Goal: Task Accomplishment & Management: Manage account settings

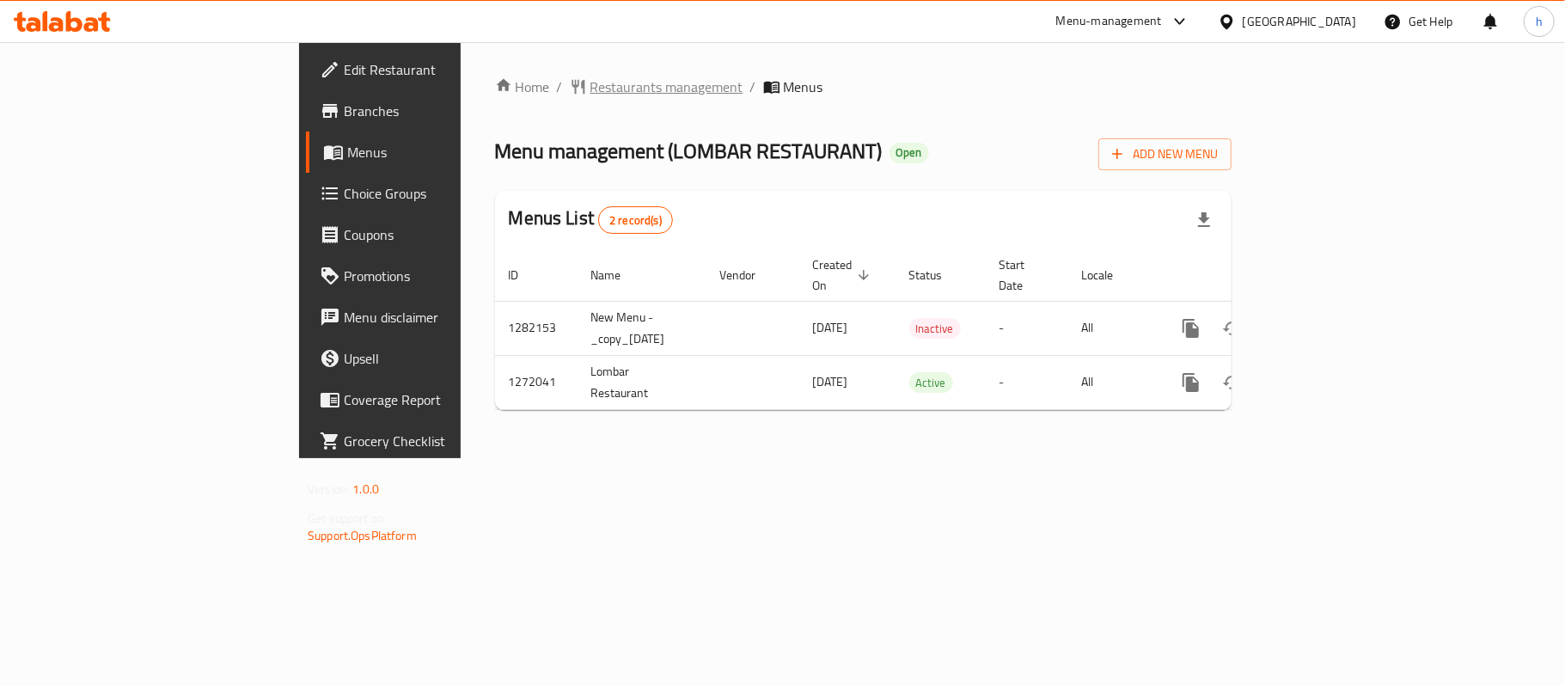
click at [591, 96] on span "Restaurants management" at bounding box center [667, 87] width 153 height 21
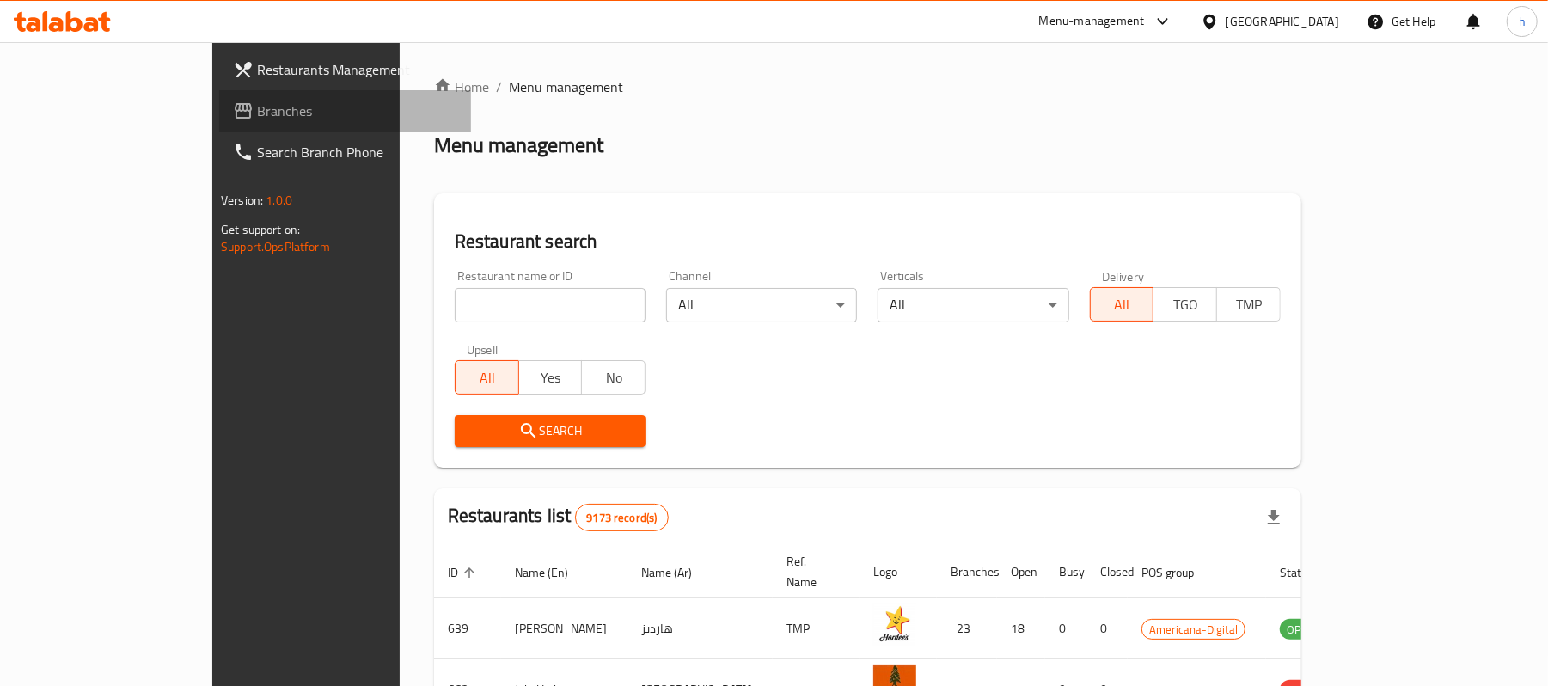
click at [257, 107] on span "Branches" at bounding box center [357, 111] width 200 height 21
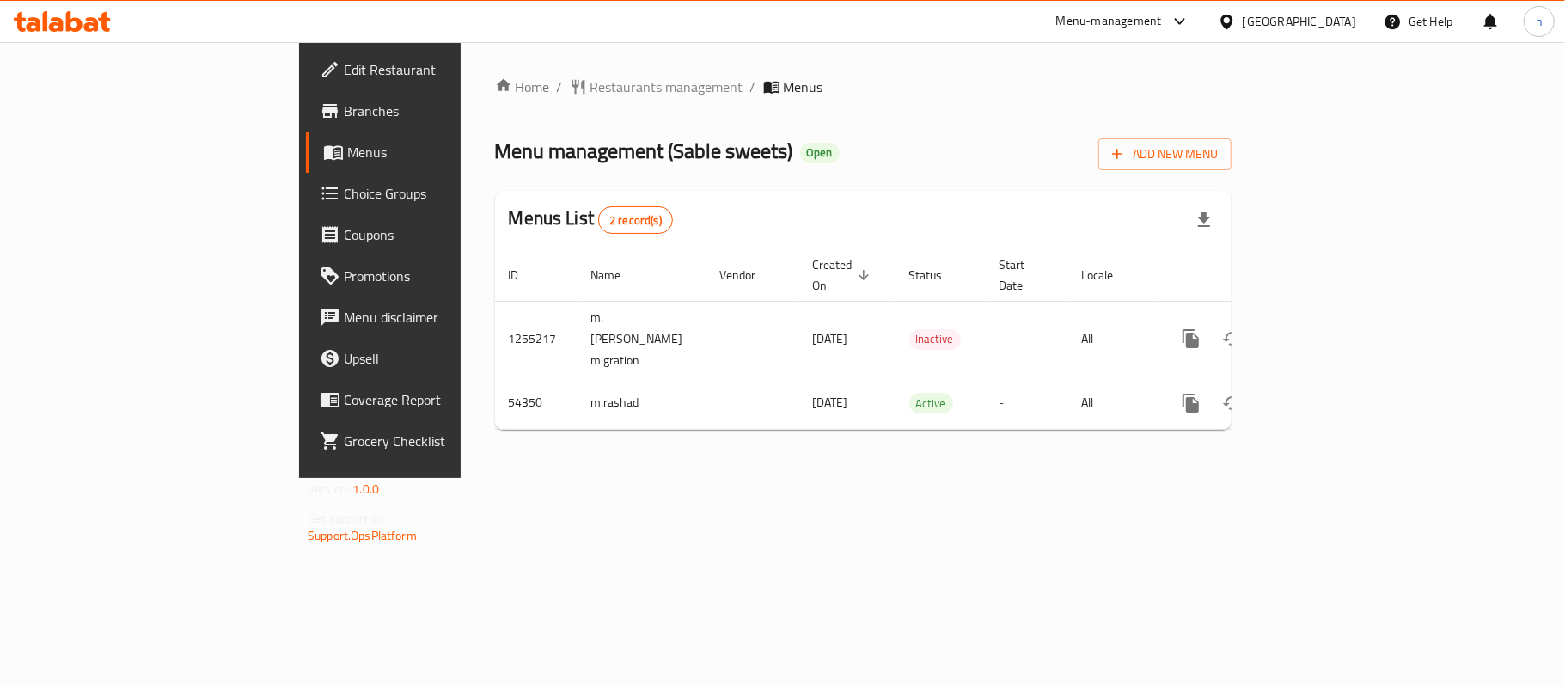
click at [510, 473] on div "Home / Restaurants management / Menus Menu management ( Sable sweets ) Open Add…" at bounding box center [863, 260] width 805 height 436
click at [1348, 15] on div "[GEOGRAPHIC_DATA]" at bounding box center [1299, 21] width 113 height 19
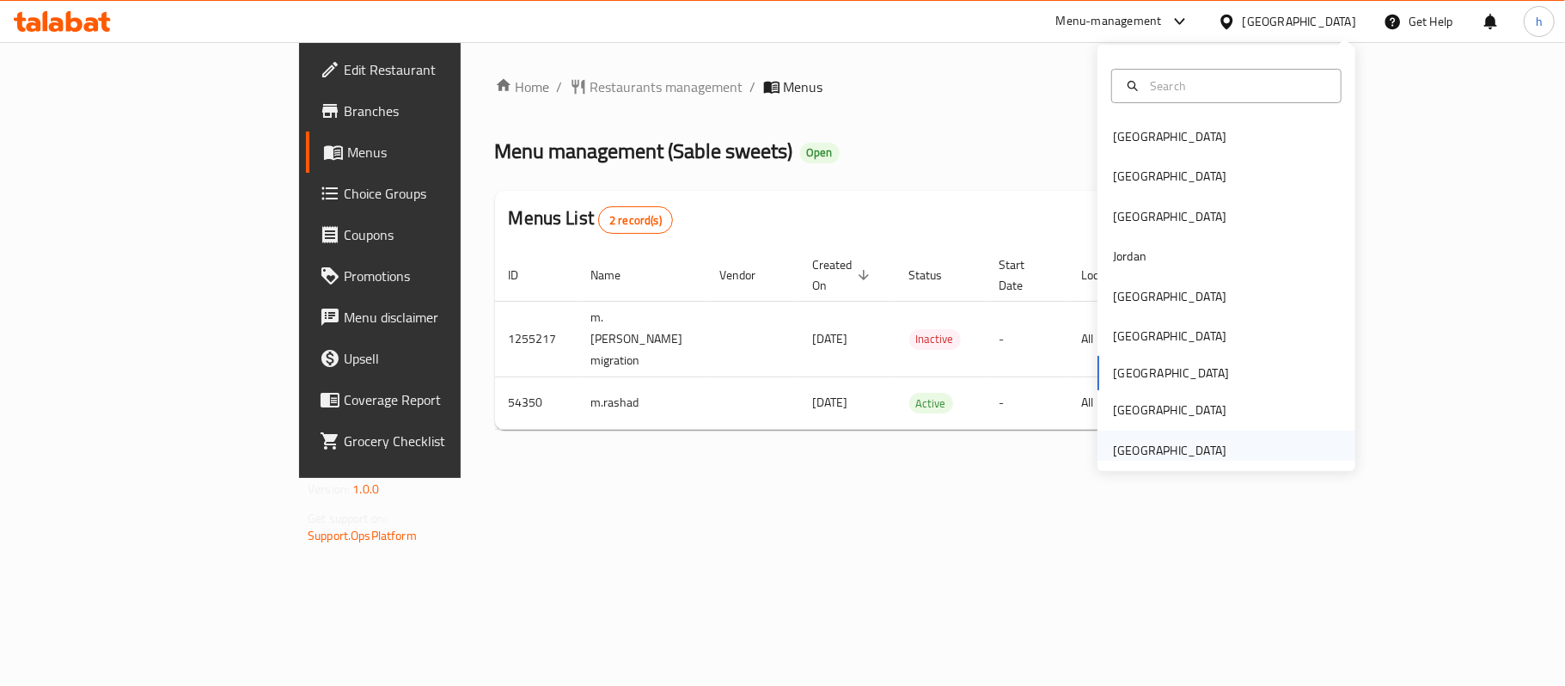
click at [1140, 456] on div "United Arab Emirates" at bounding box center [1169, 450] width 113 height 19
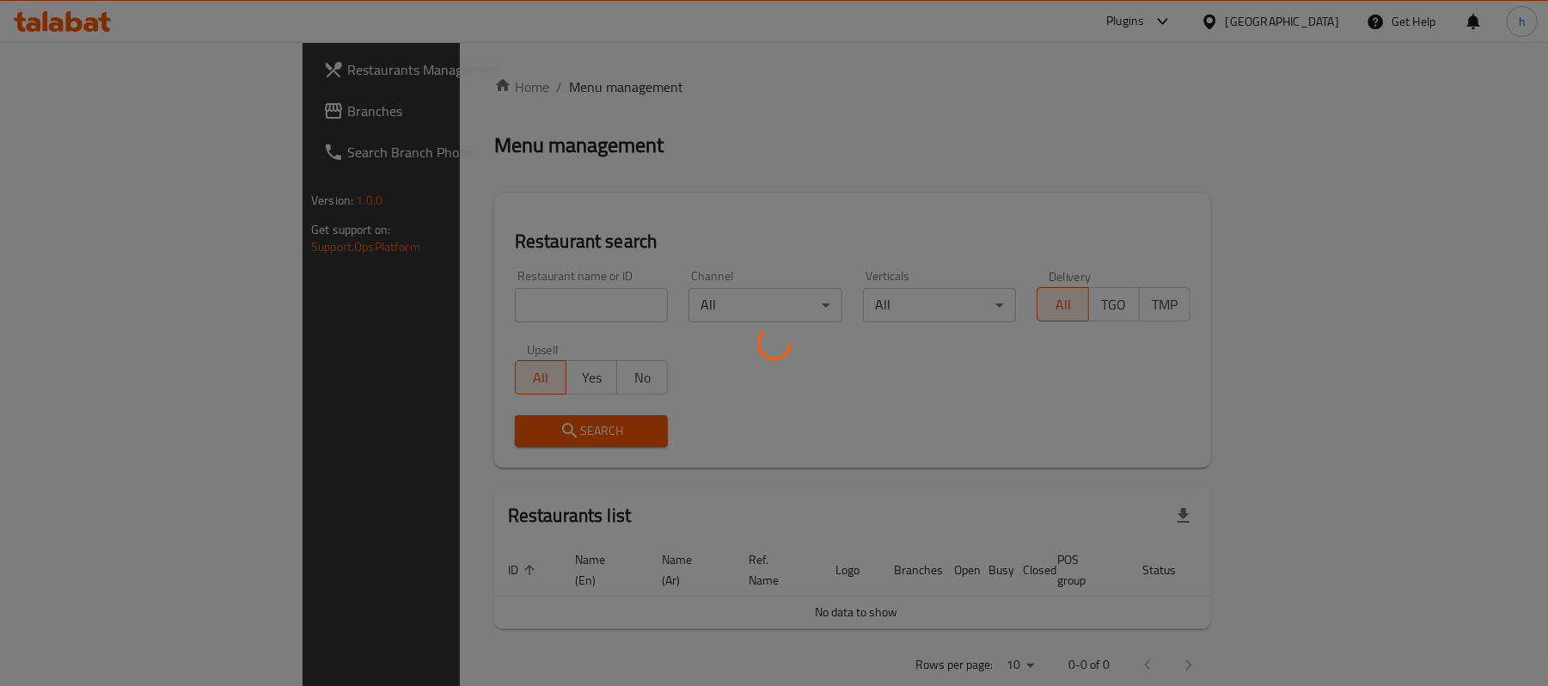
click at [67, 108] on div at bounding box center [774, 343] width 1548 height 686
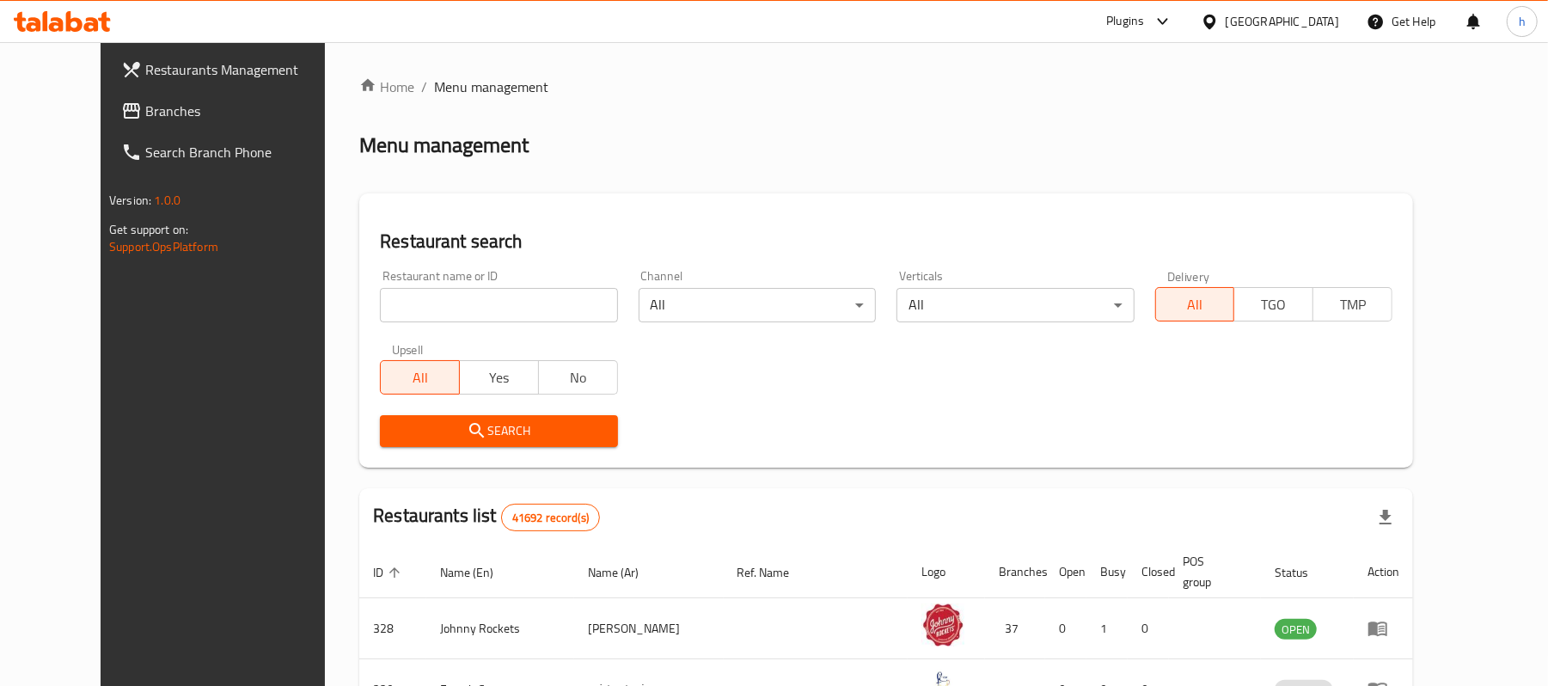
click at [145, 112] on span "Branches" at bounding box center [245, 111] width 200 height 21
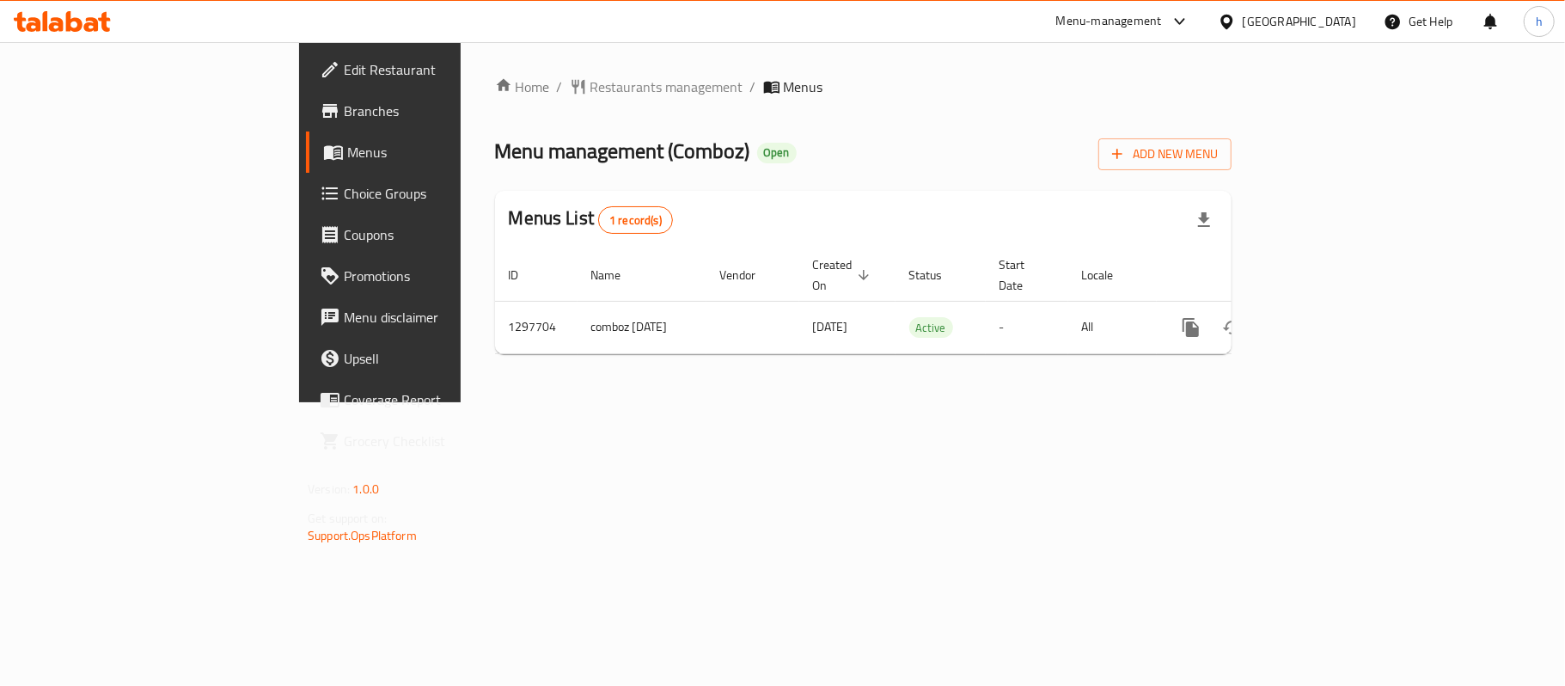
click at [794, 153] on div "Menu management ( Comboz ) Open Add New Menu" at bounding box center [863, 151] width 737 height 39
click at [461, 65] on div "Home / Restaurants management / Menus Menu management ( Comboz ) Open Add New M…" at bounding box center [863, 222] width 805 height 360
click at [461, 67] on div "Home / Restaurants management / Menus Menu management ( Comboz ) Open Add New M…" at bounding box center [863, 222] width 805 height 360
click at [495, 103] on div "Home / Restaurants management / Menus Menu management ( Comboz ) Open Add New M…" at bounding box center [863, 222] width 737 height 291
click at [591, 96] on span "Restaurants management" at bounding box center [667, 87] width 153 height 21
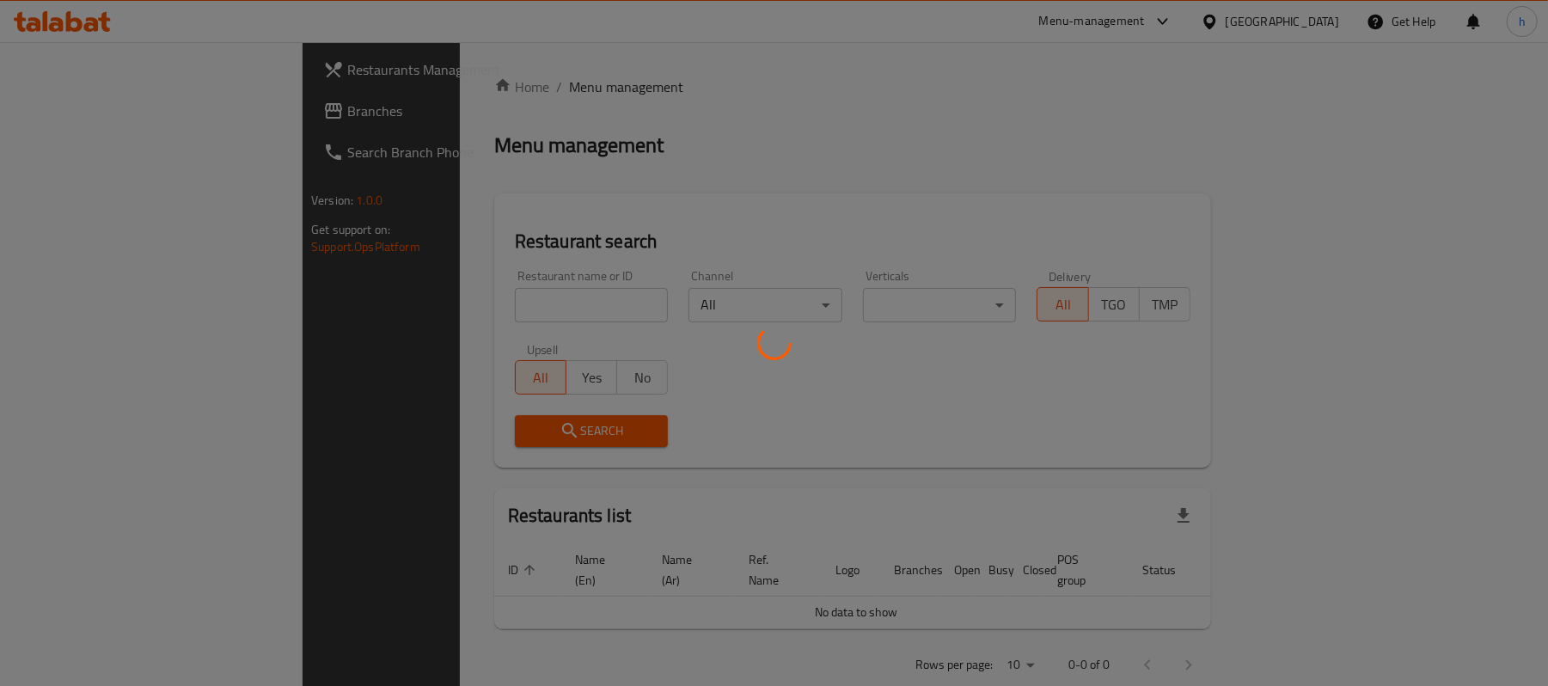
click at [95, 122] on div at bounding box center [774, 343] width 1548 height 686
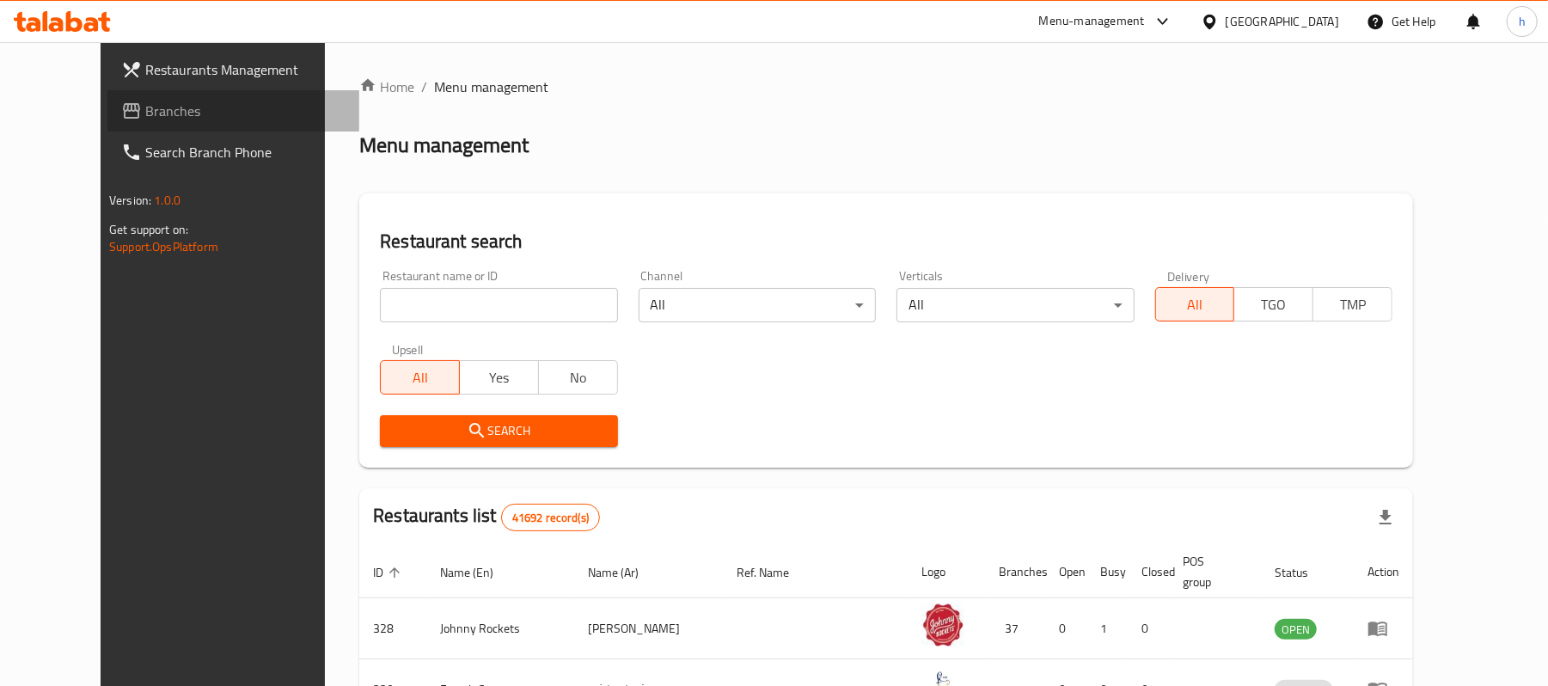
click at [145, 121] on span "Branches" at bounding box center [245, 111] width 200 height 21
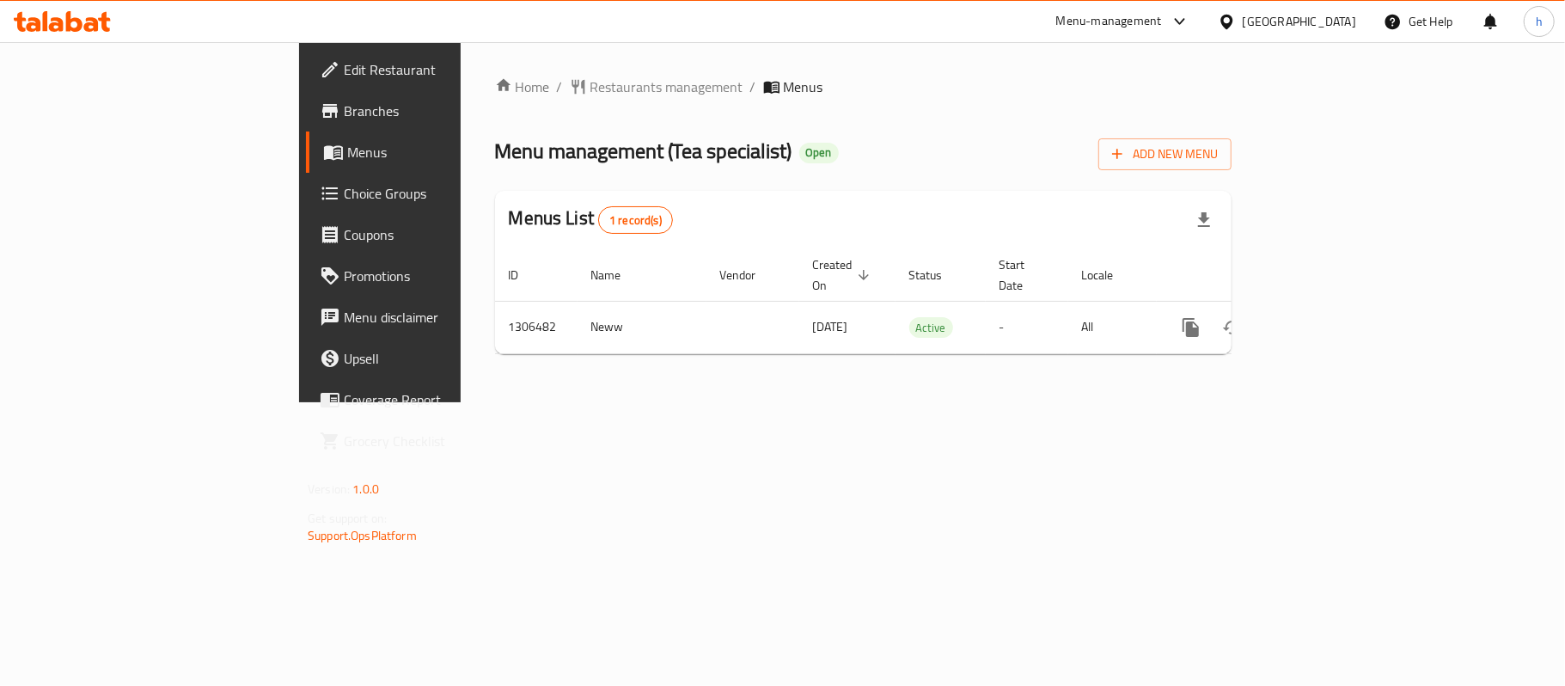
click at [469, 402] on div "Home / Restaurants management / Menus Menu management ( Tea specialist ) Open A…" at bounding box center [863, 222] width 805 height 360
click at [591, 83] on span "Restaurants management" at bounding box center [667, 87] width 153 height 21
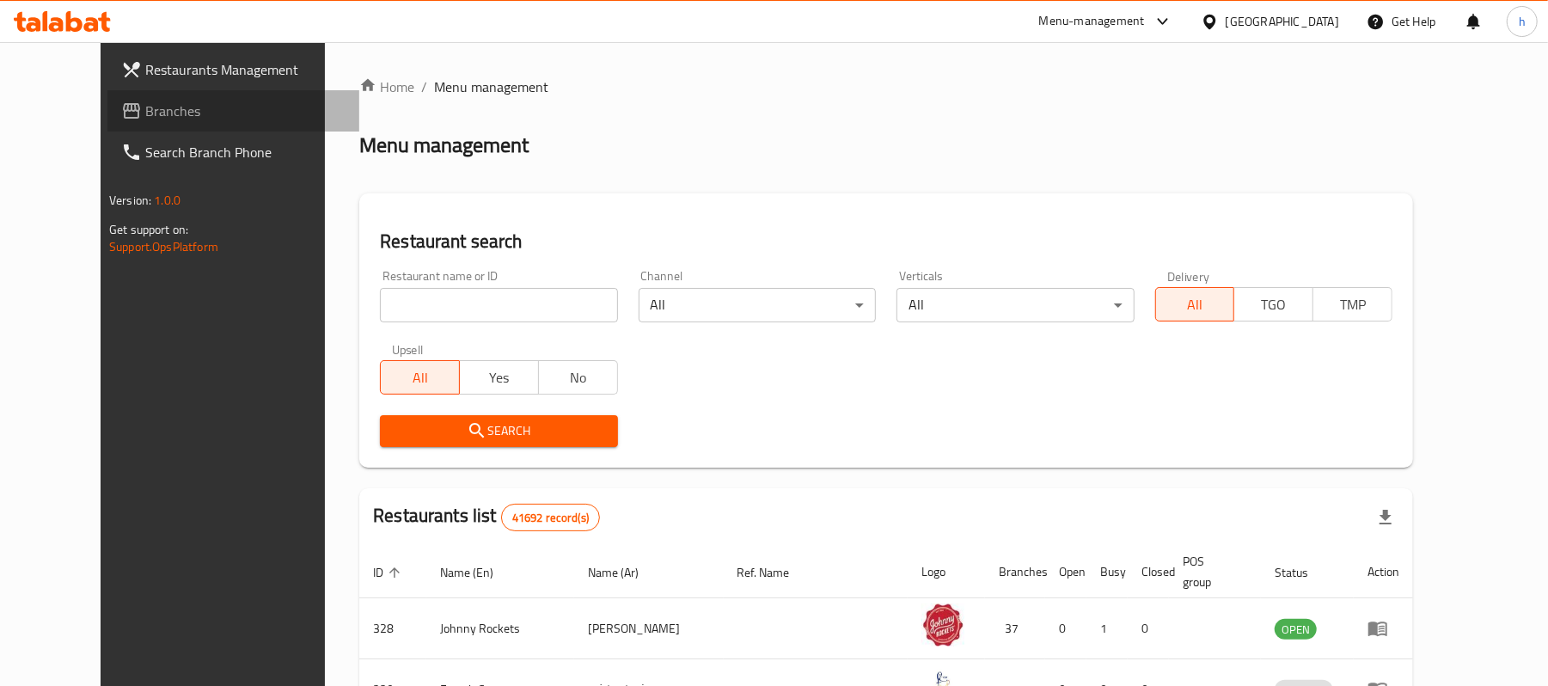
click at [145, 113] on span "Branches" at bounding box center [245, 111] width 200 height 21
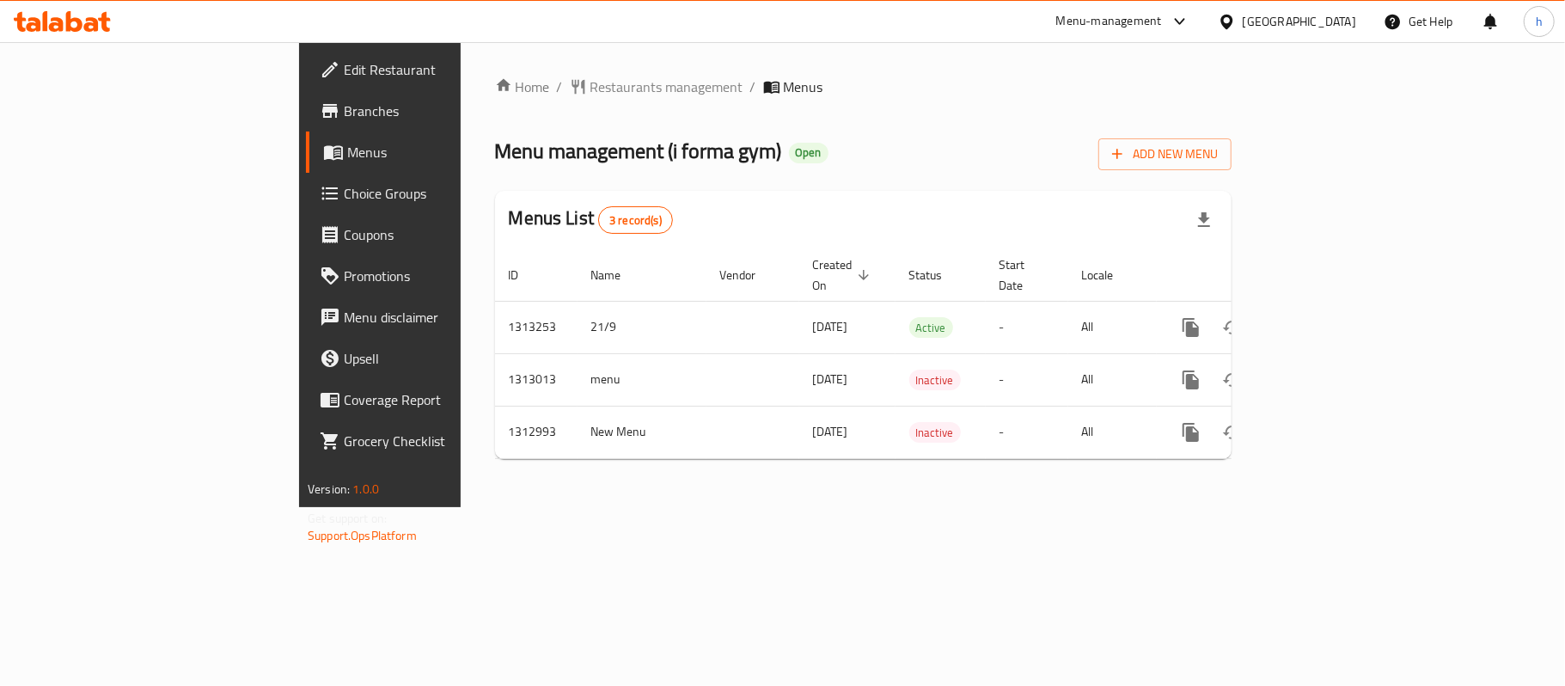
click at [664, 507] on div "Home / Restaurants management / Menus Menu management ( i forma gym ) Open Add …" at bounding box center [863, 274] width 805 height 465
click at [767, 159] on div "Menu management ( i forma gym ) Open Add New Menu" at bounding box center [863, 151] width 737 height 39
click at [1280, 19] on div "[GEOGRAPHIC_DATA]" at bounding box center [1299, 21] width 113 height 19
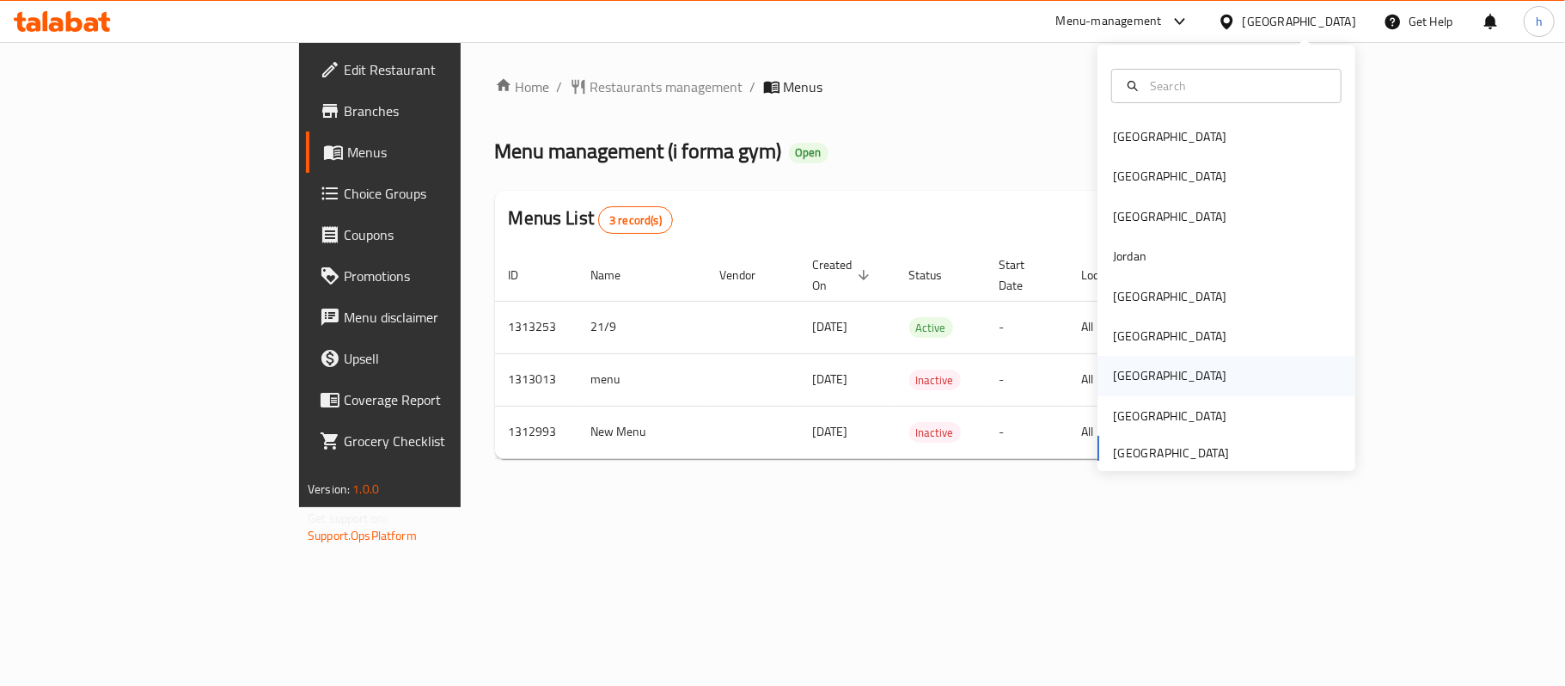
click at [1181, 364] on div "Qatar" at bounding box center [1227, 376] width 258 height 40
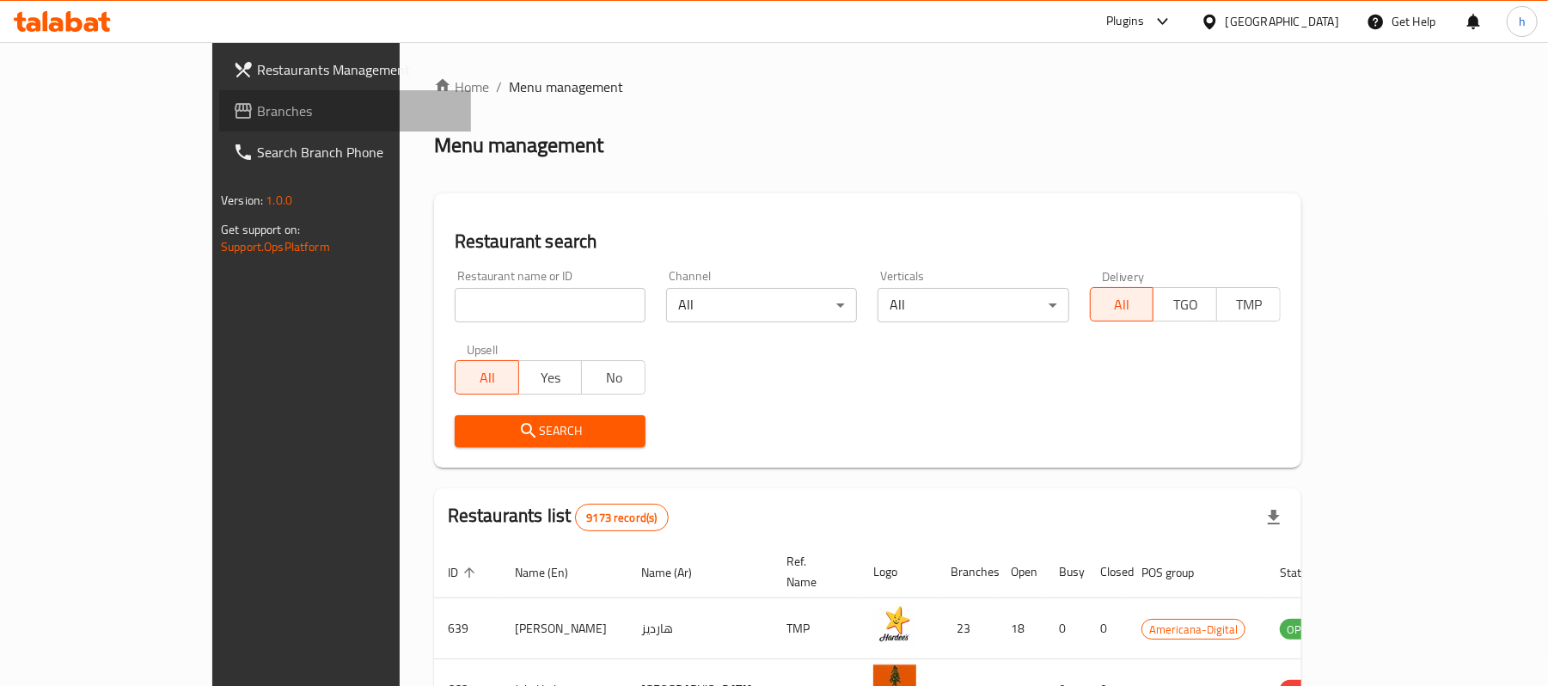
click at [257, 115] on span "Branches" at bounding box center [357, 111] width 200 height 21
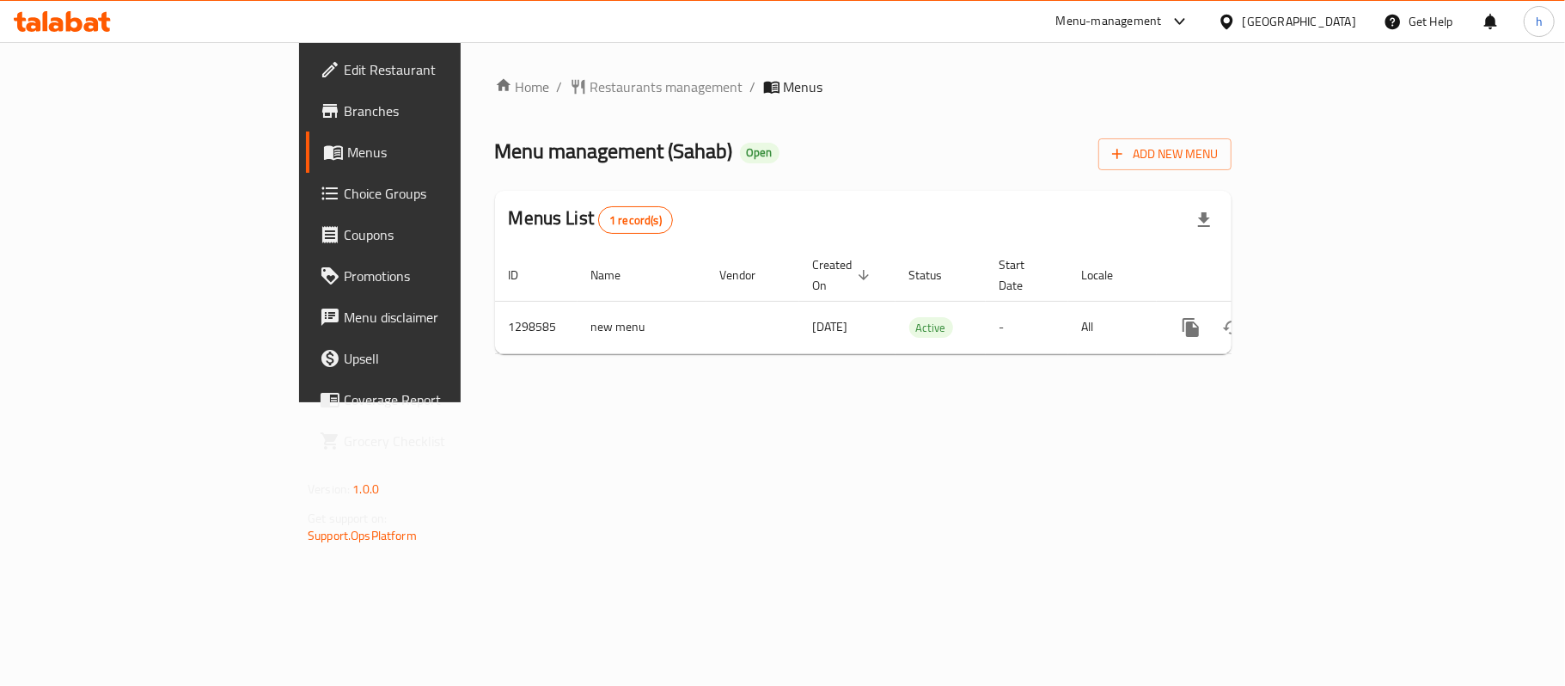
click at [591, 402] on div "Home / Restaurants management / Menus Menu management ( Sahab ) Open Add New Me…" at bounding box center [863, 222] width 805 height 360
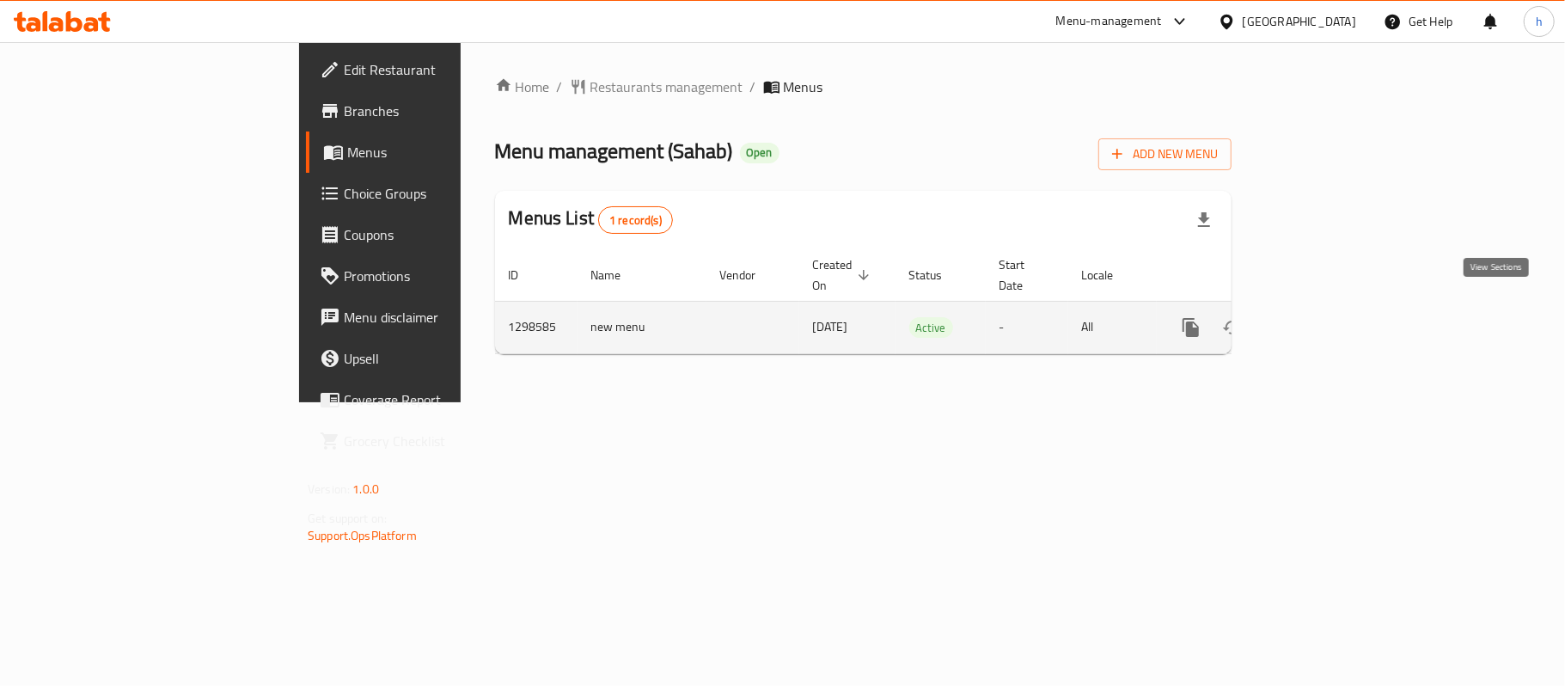
click at [1336, 307] on link "enhanced table" at bounding box center [1315, 327] width 41 height 41
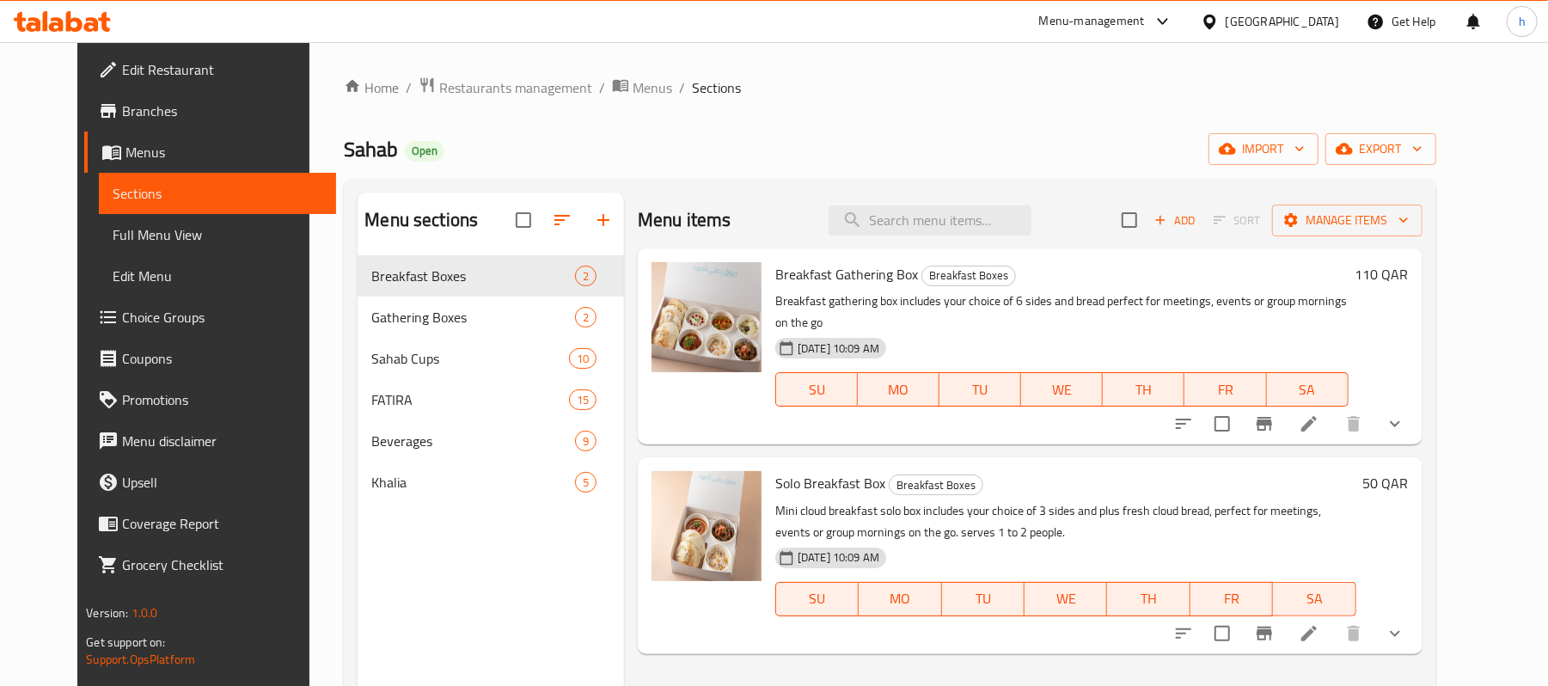
click at [1007, 237] on div "Menu items Add Sort Manage items" at bounding box center [1030, 221] width 785 height 56
click at [1002, 231] on input "search" at bounding box center [930, 220] width 203 height 30
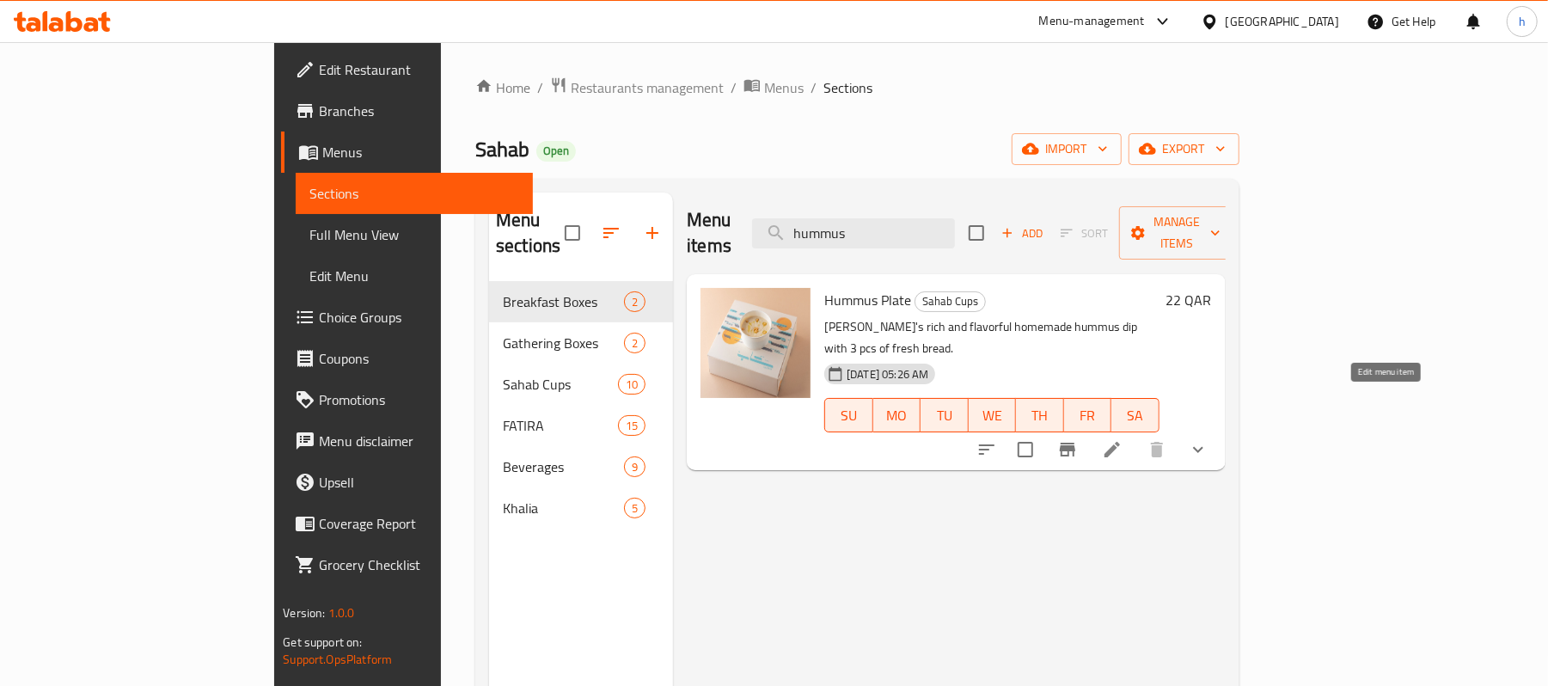
type input "hummus"
click at [1123, 439] on icon at bounding box center [1112, 449] width 21 height 21
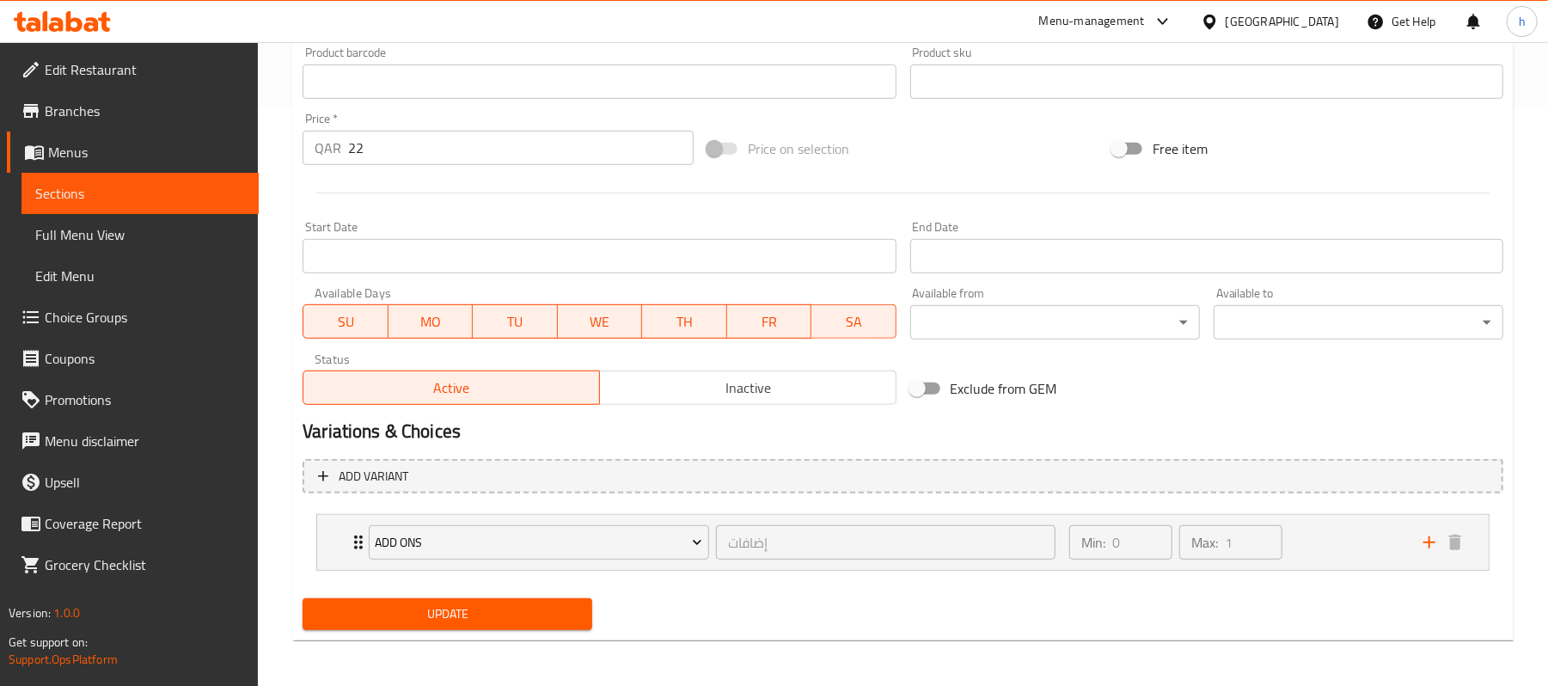
scroll to position [582, 0]
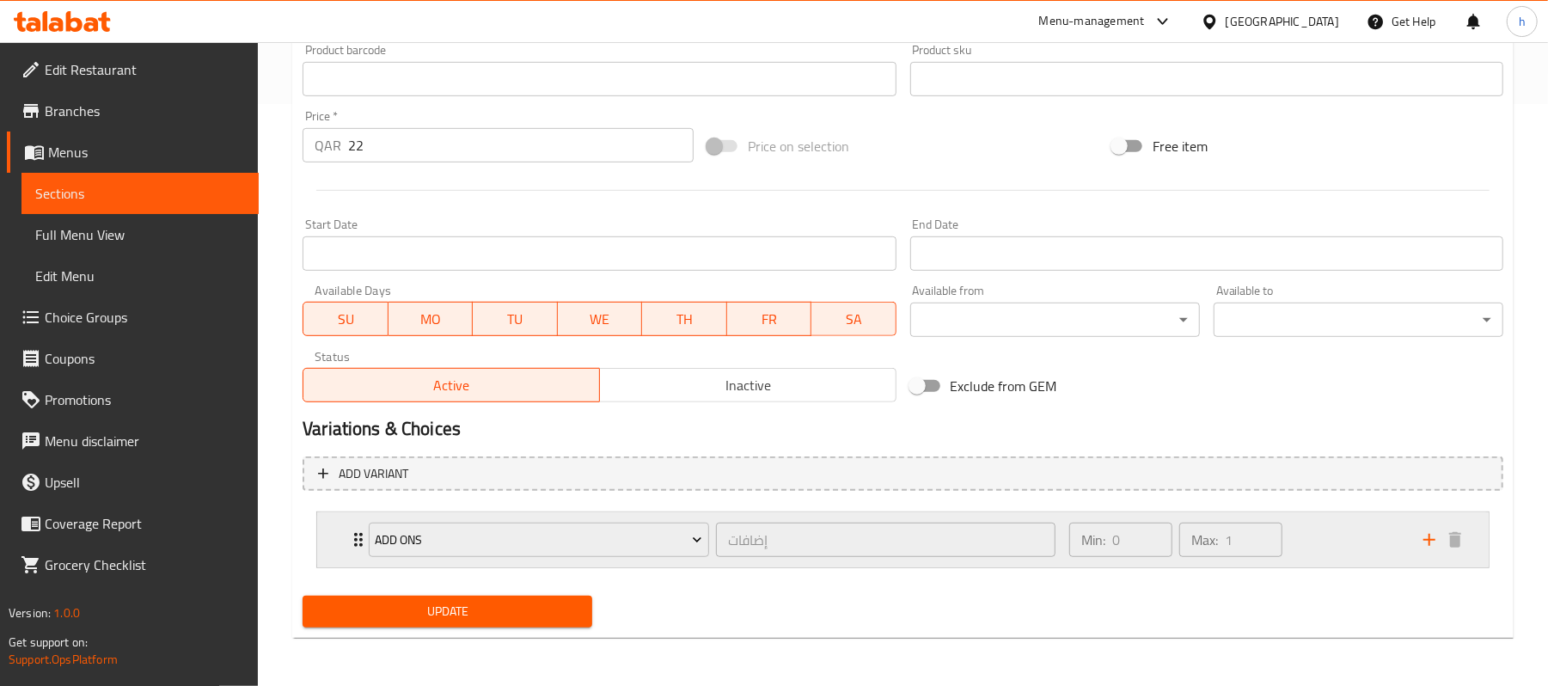
click at [1349, 544] on div "Min: 0 ​ Max: 1 ​" at bounding box center [1236, 539] width 354 height 55
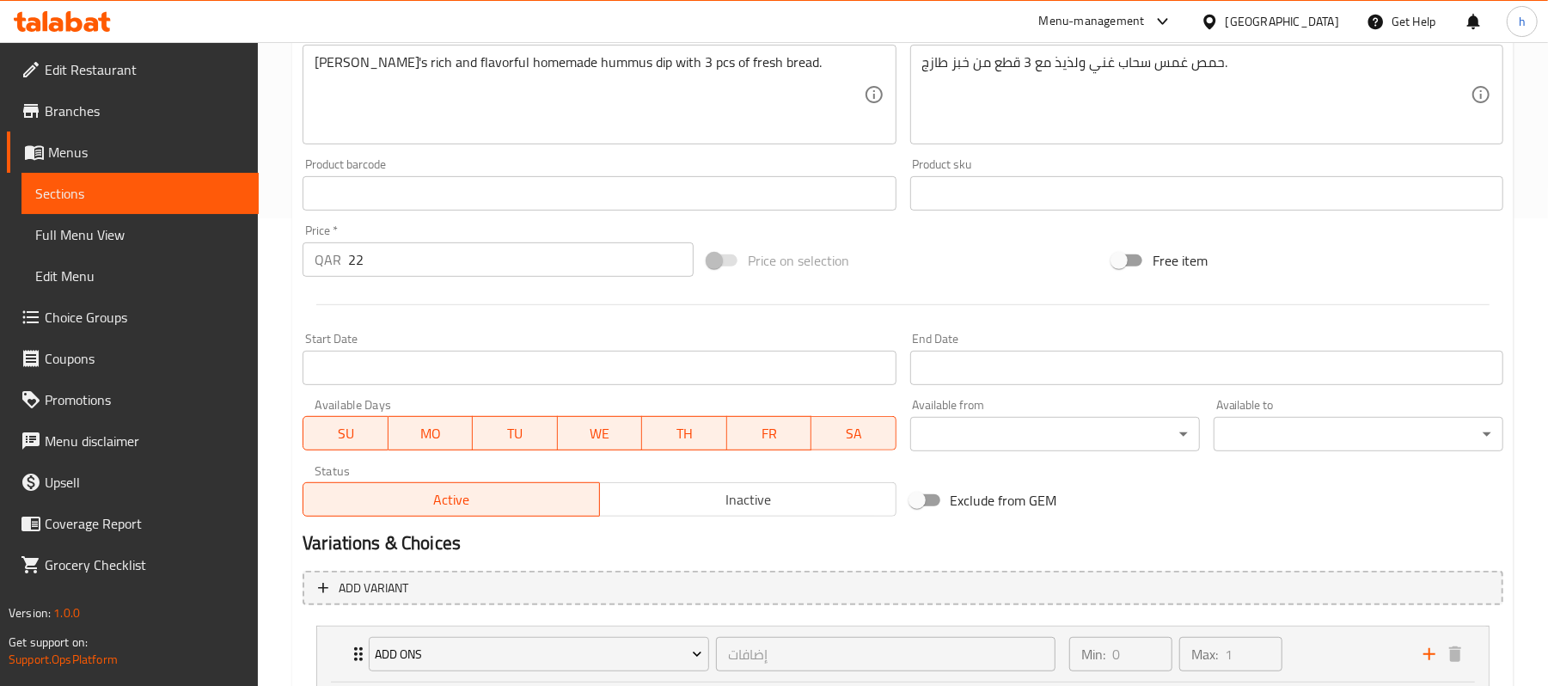
scroll to position [0, 0]
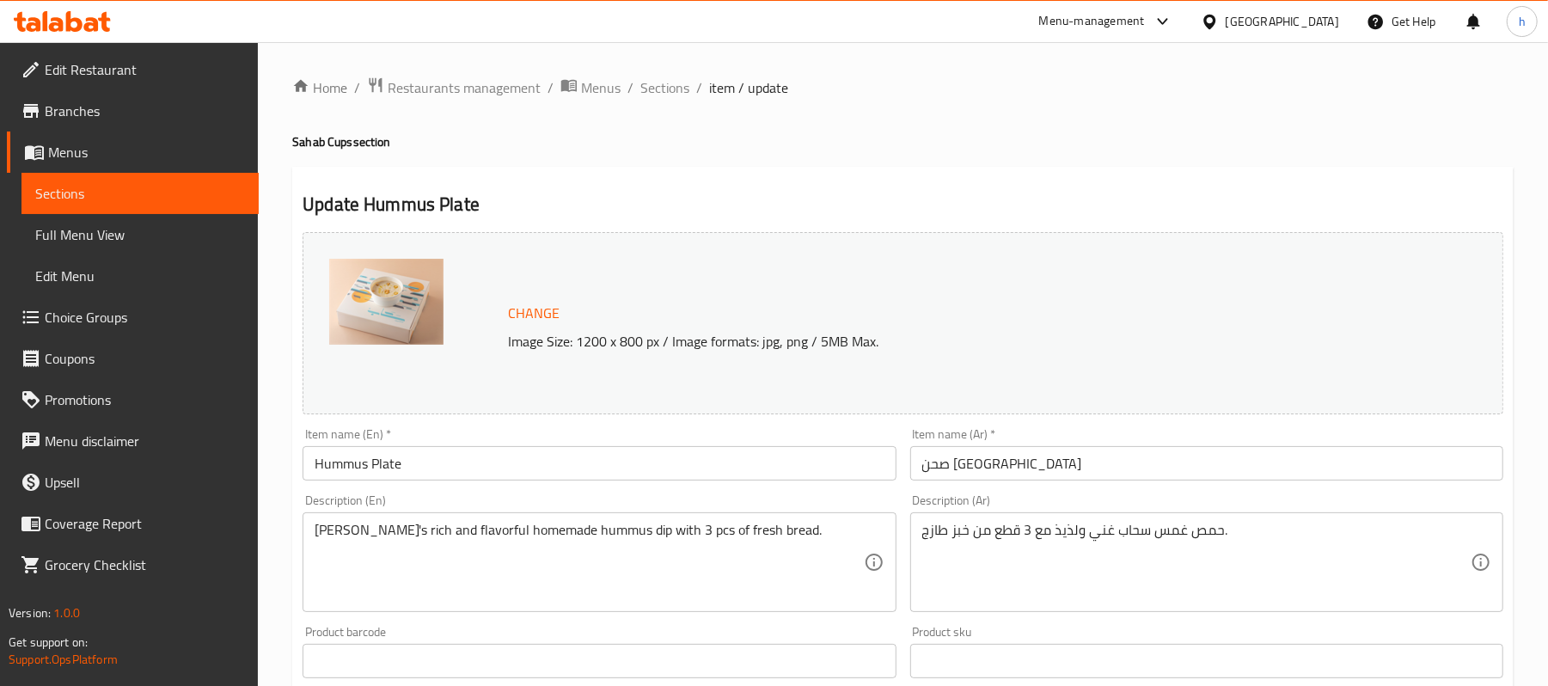
click at [1329, 28] on div "Qatar" at bounding box center [1282, 21] width 113 height 19
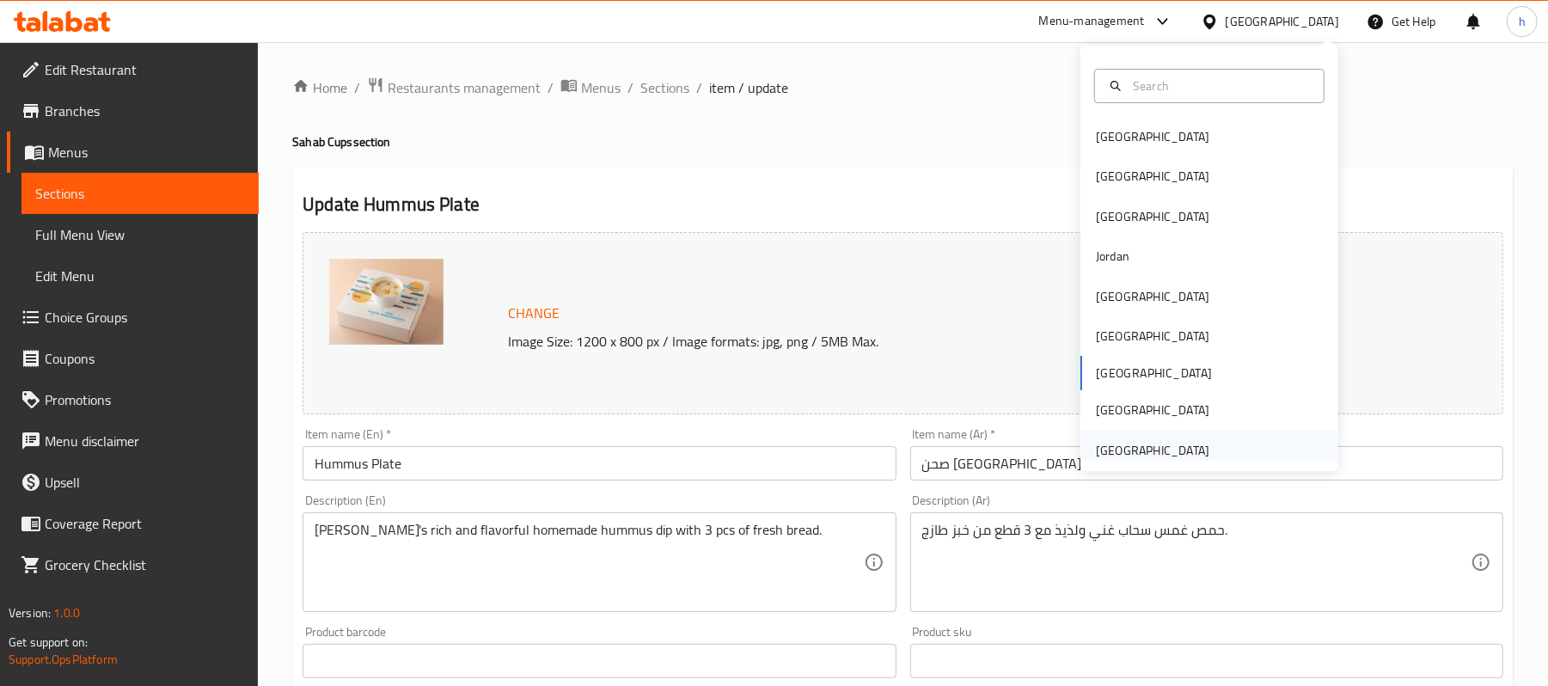
click at [1155, 449] on div "[GEOGRAPHIC_DATA]" at bounding box center [1152, 450] width 113 height 19
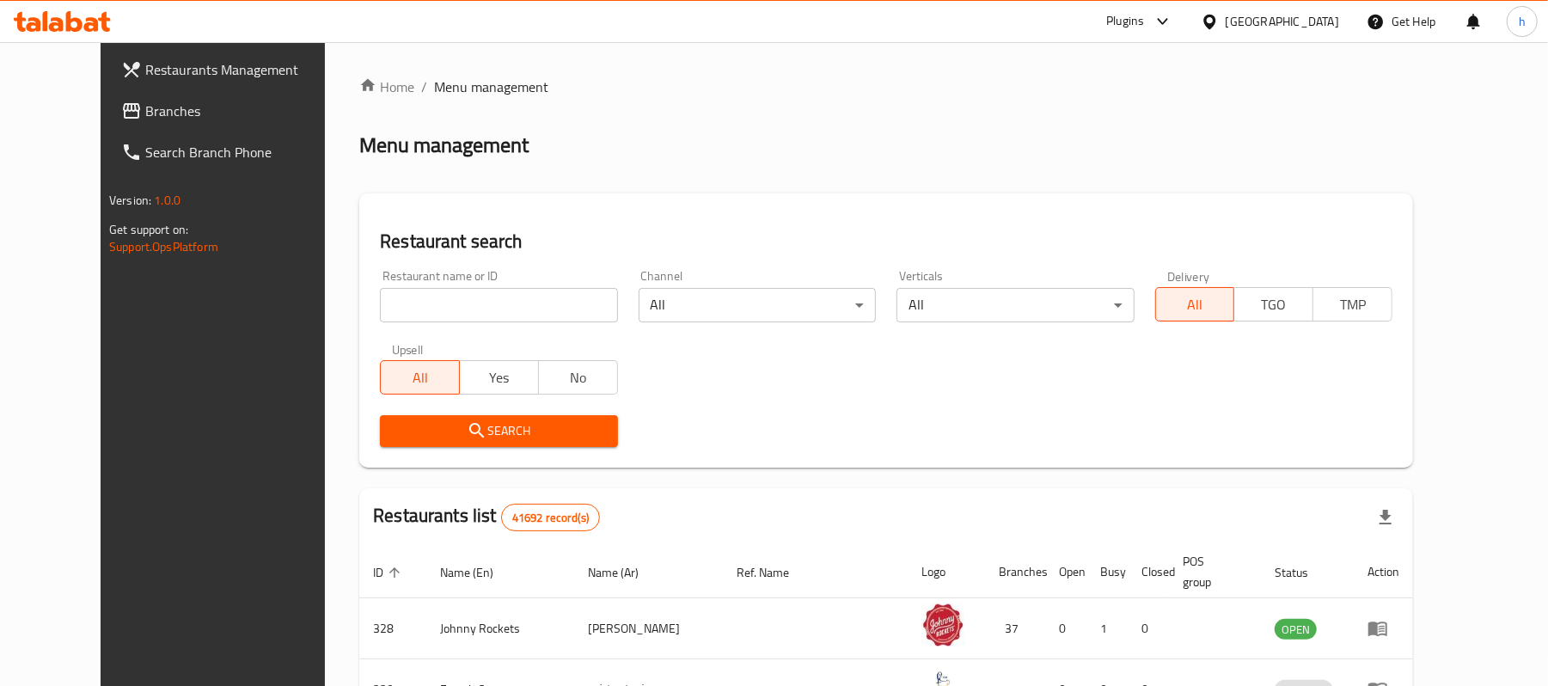
click at [145, 107] on span "Branches" at bounding box center [245, 111] width 200 height 21
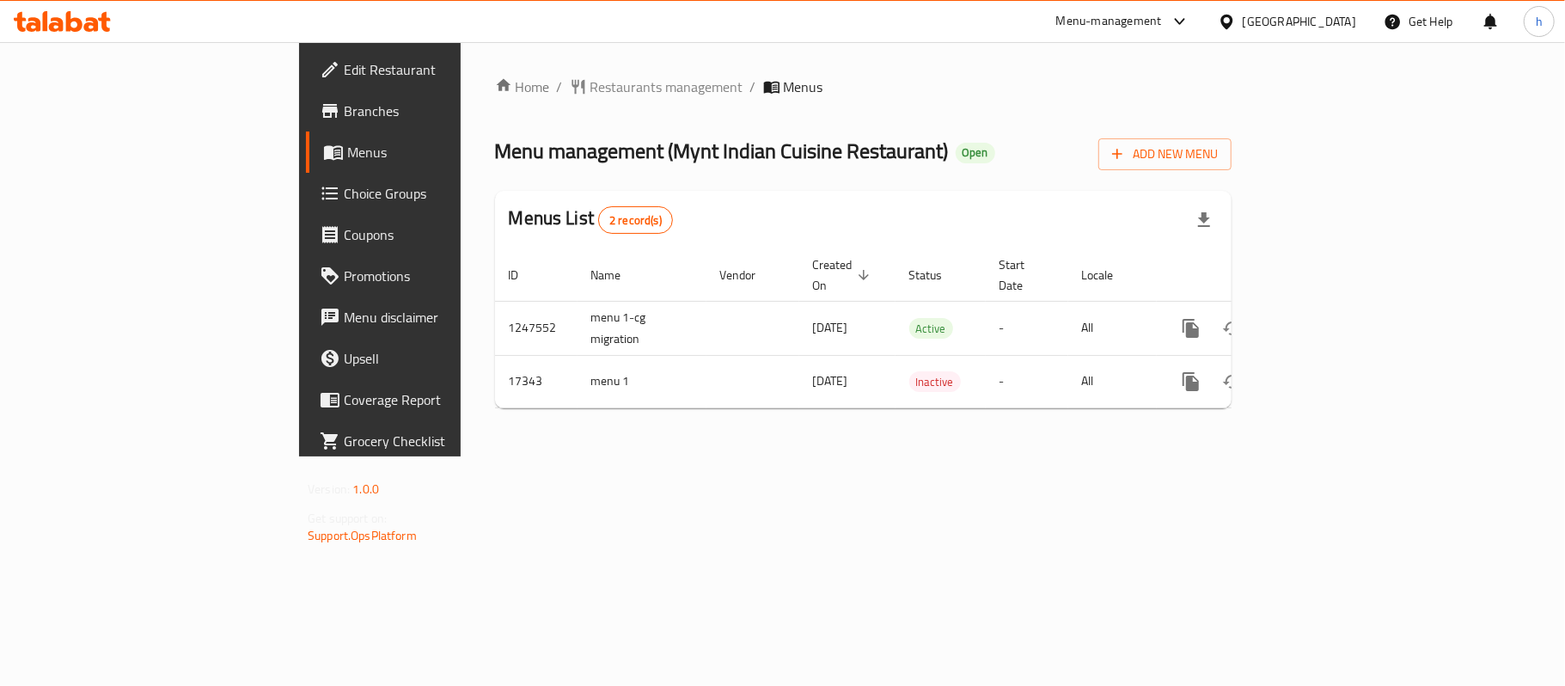
click at [669, 456] on div "Home / Restaurants management / Menus Menu management ( Mynt Indian Cuisine Res…" at bounding box center [863, 249] width 805 height 414
click at [960, 145] on div "Menu management ( Mynt Indian Cuisine Restaurant ) Open Add New Menu" at bounding box center [863, 151] width 737 height 39
click at [591, 81] on span "Restaurants management" at bounding box center [667, 87] width 153 height 21
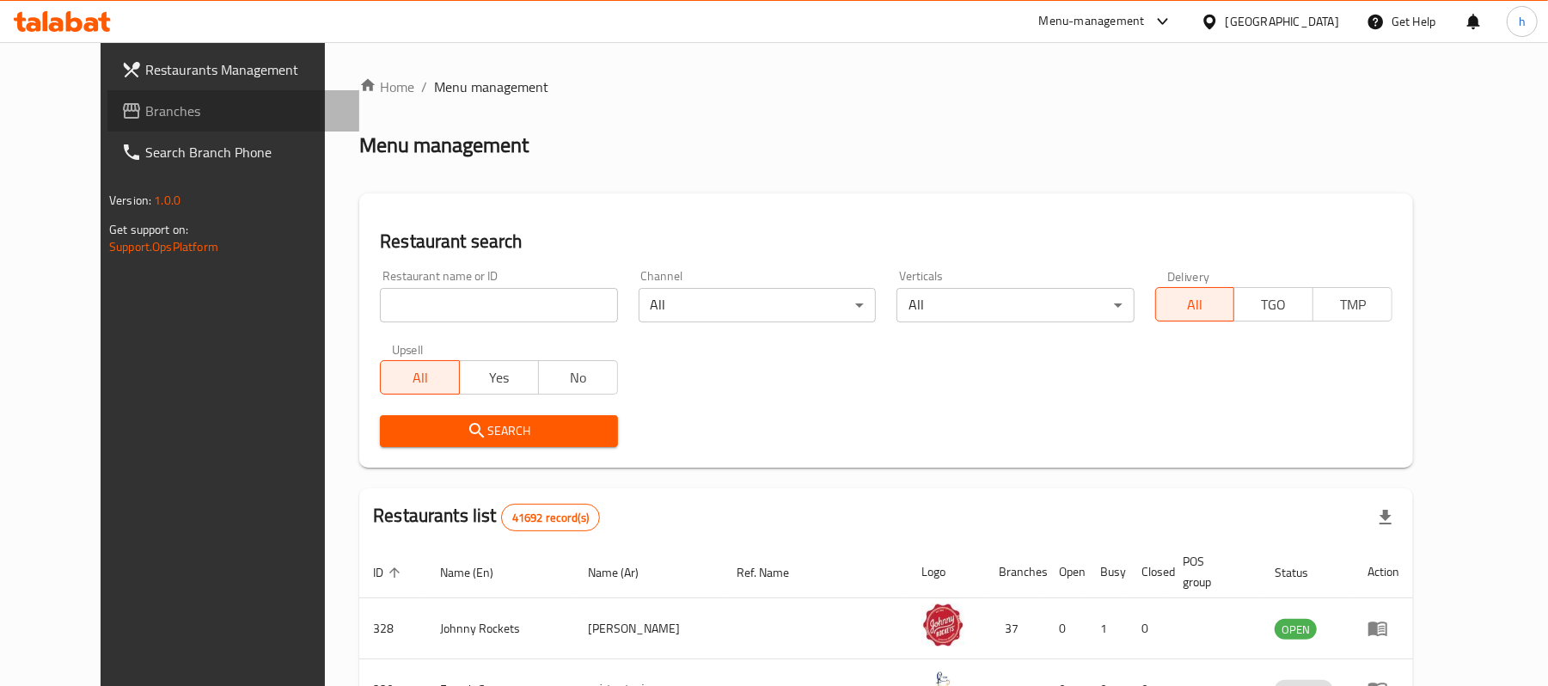
click at [145, 103] on span "Branches" at bounding box center [245, 111] width 200 height 21
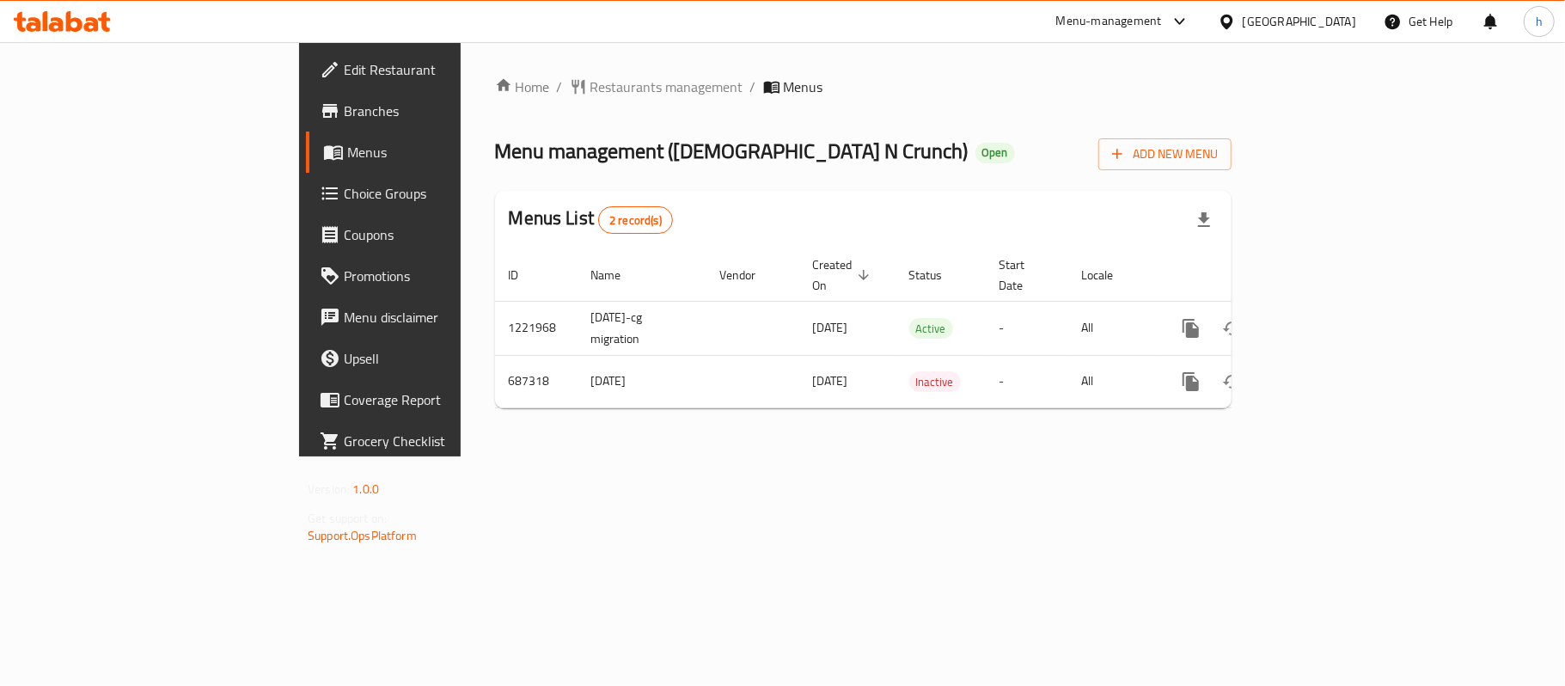
click at [505, 456] on div "Home / Restaurants management / Menus Menu management ( [DEMOGRAPHIC_DATA] N Cr…" at bounding box center [863, 249] width 805 height 414
click at [495, 103] on div "Home / Restaurants management / Menus Menu management ( [DEMOGRAPHIC_DATA] N Cr…" at bounding box center [863, 250] width 737 height 346
click at [591, 94] on span "Restaurants management" at bounding box center [667, 87] width 153 height 21
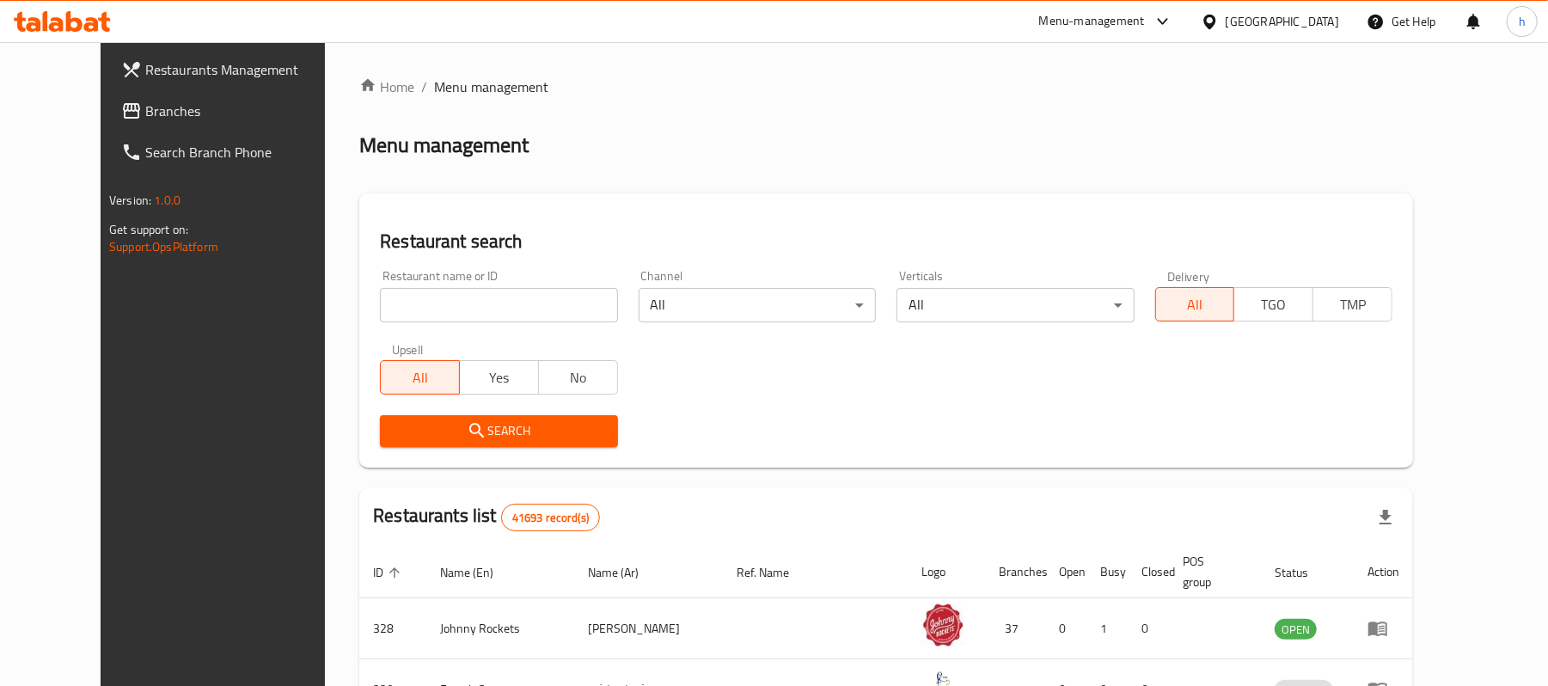
click at [145, 107] on span "Branches" at bounding box center [245, 111] width 200 height 21
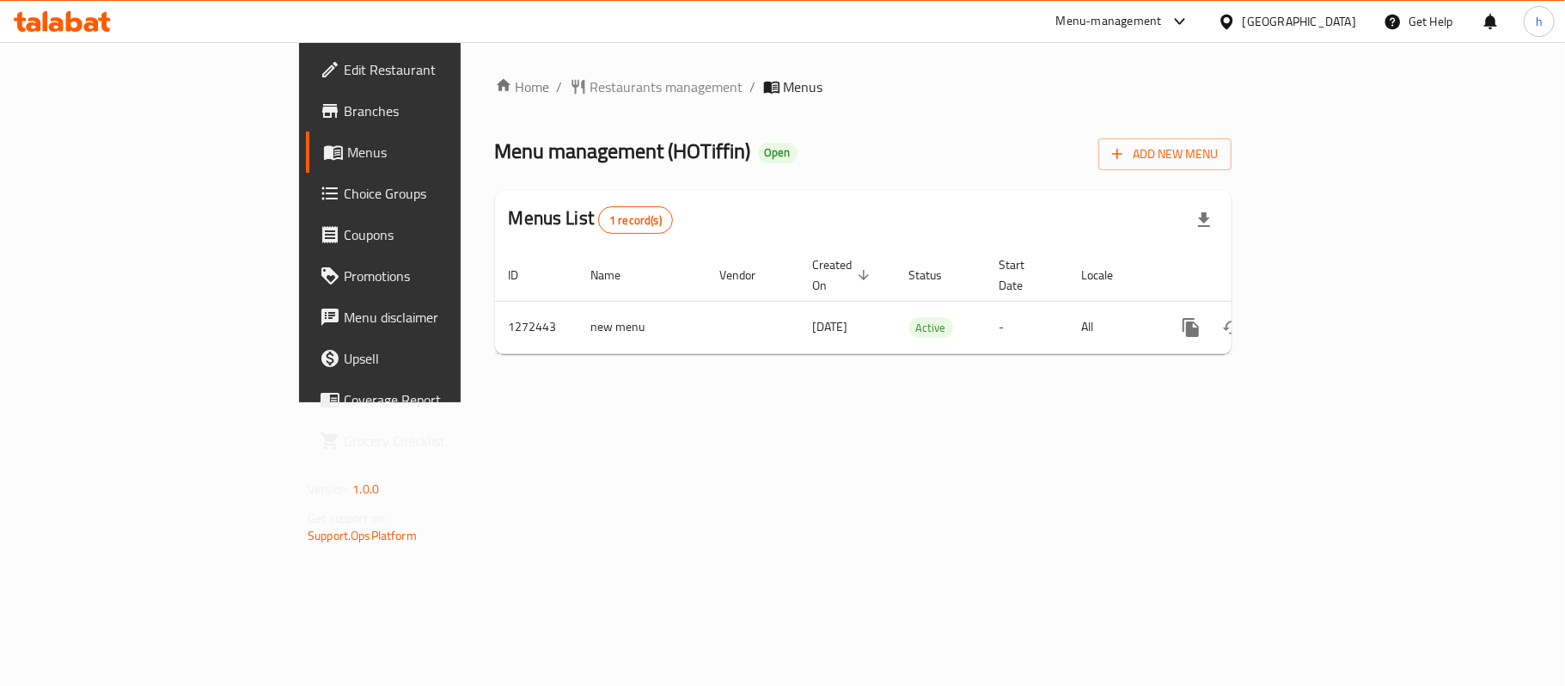
click at [1076, 172] on div "Home / Restaurants management / Menus Menu management ( HOTiffin ) Open Add New…" at bounding box center [863, 222] width 737 height 291
click at [591, 79] on span "Restaurants management" at bounding box center [667, 87] width 153 height 21
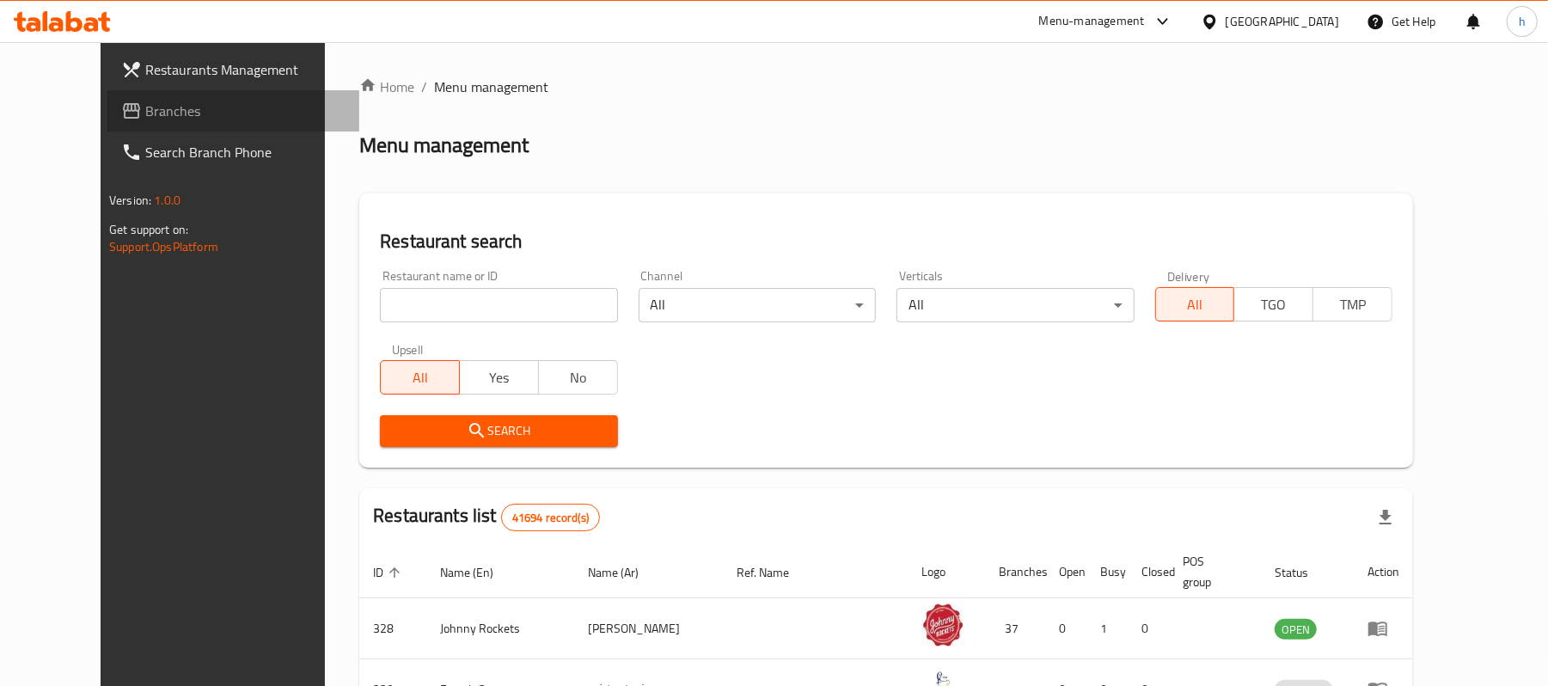
click at [145, 108] on span "Branches" at bounding box center [245, 111] width 200 height 21
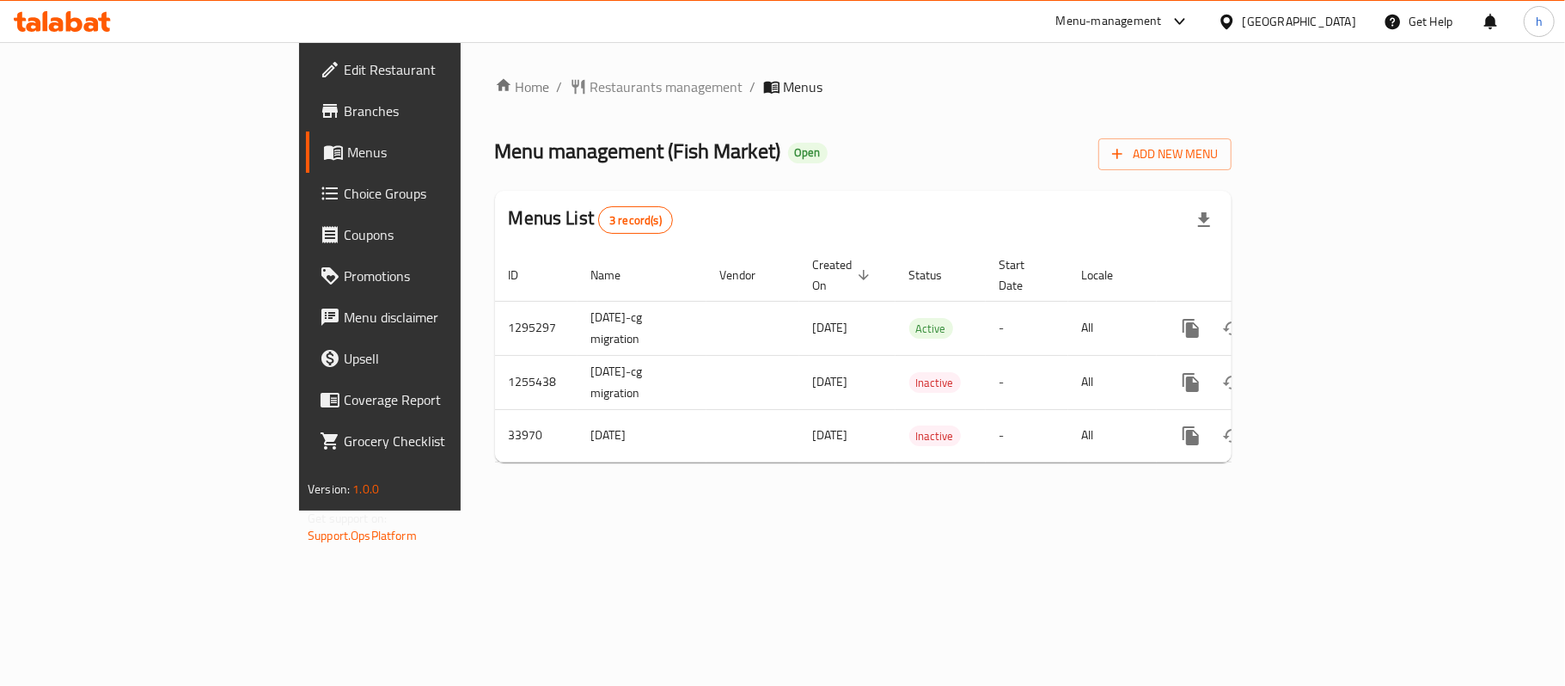
click at [1014, 162] on div "Menu management ( Fish Market ) Open Add New Menu" at bounding box center [863, 151] width 737 height 39
